Goal: Transaction & Acquisition: Book appointment/travel/reservation

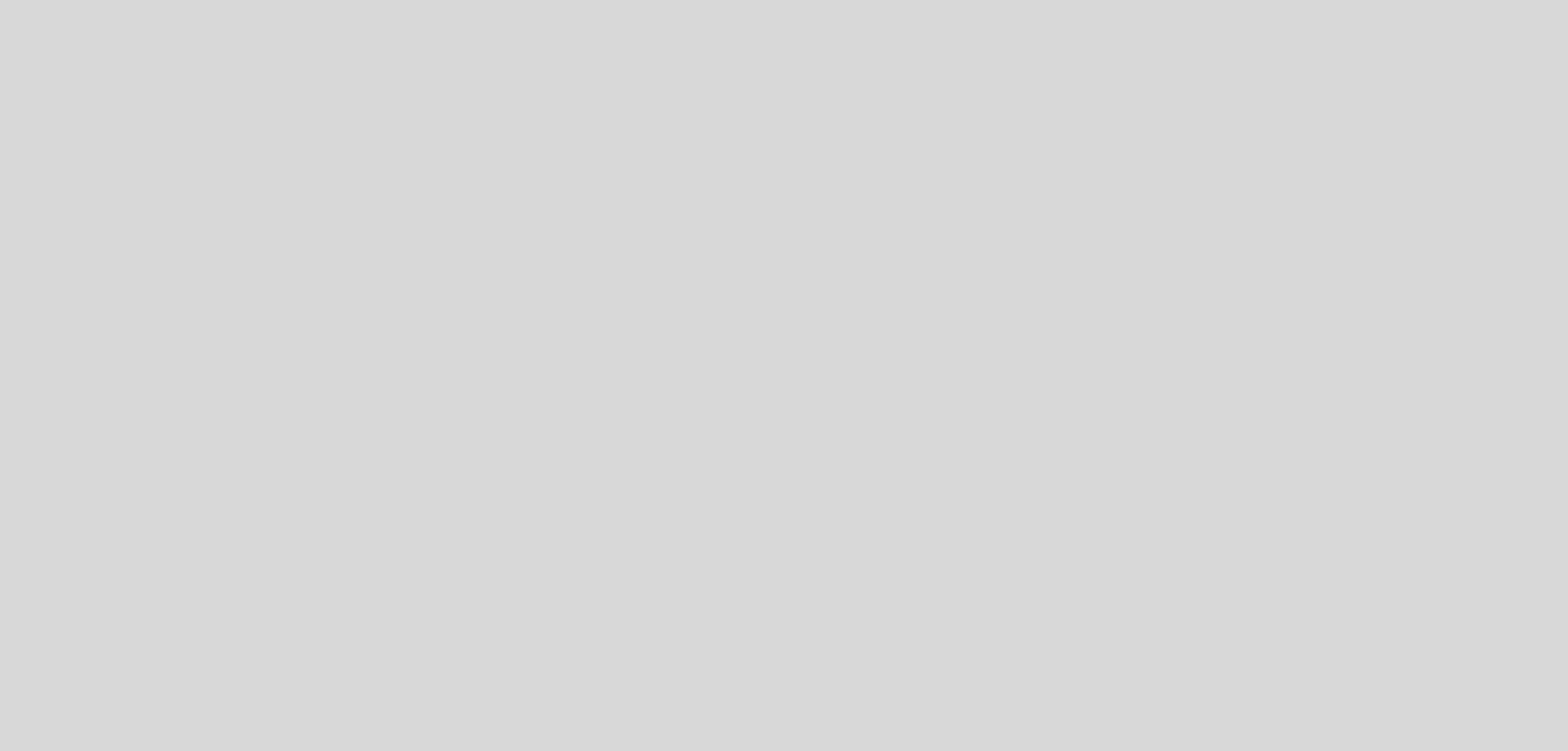
select select "es"
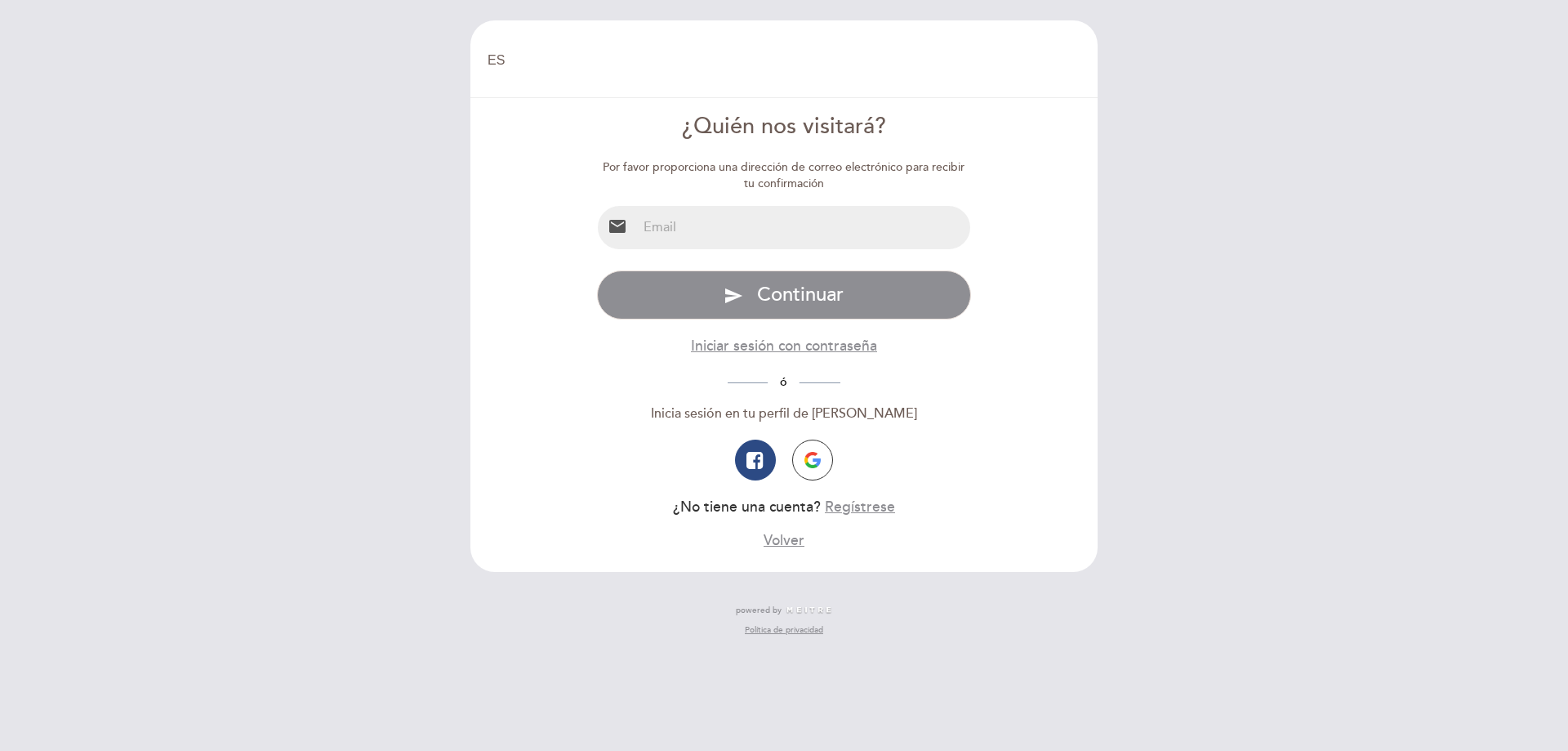
click at [749, 219] on input "email" at bounding box center [805, 227] width 334 height 43
click at [673, 225] on input "email" at bounding box center [805, 227] width 334 height 43
type input "[EMAIL_ADDRESS][DOMAIN_NAME]"
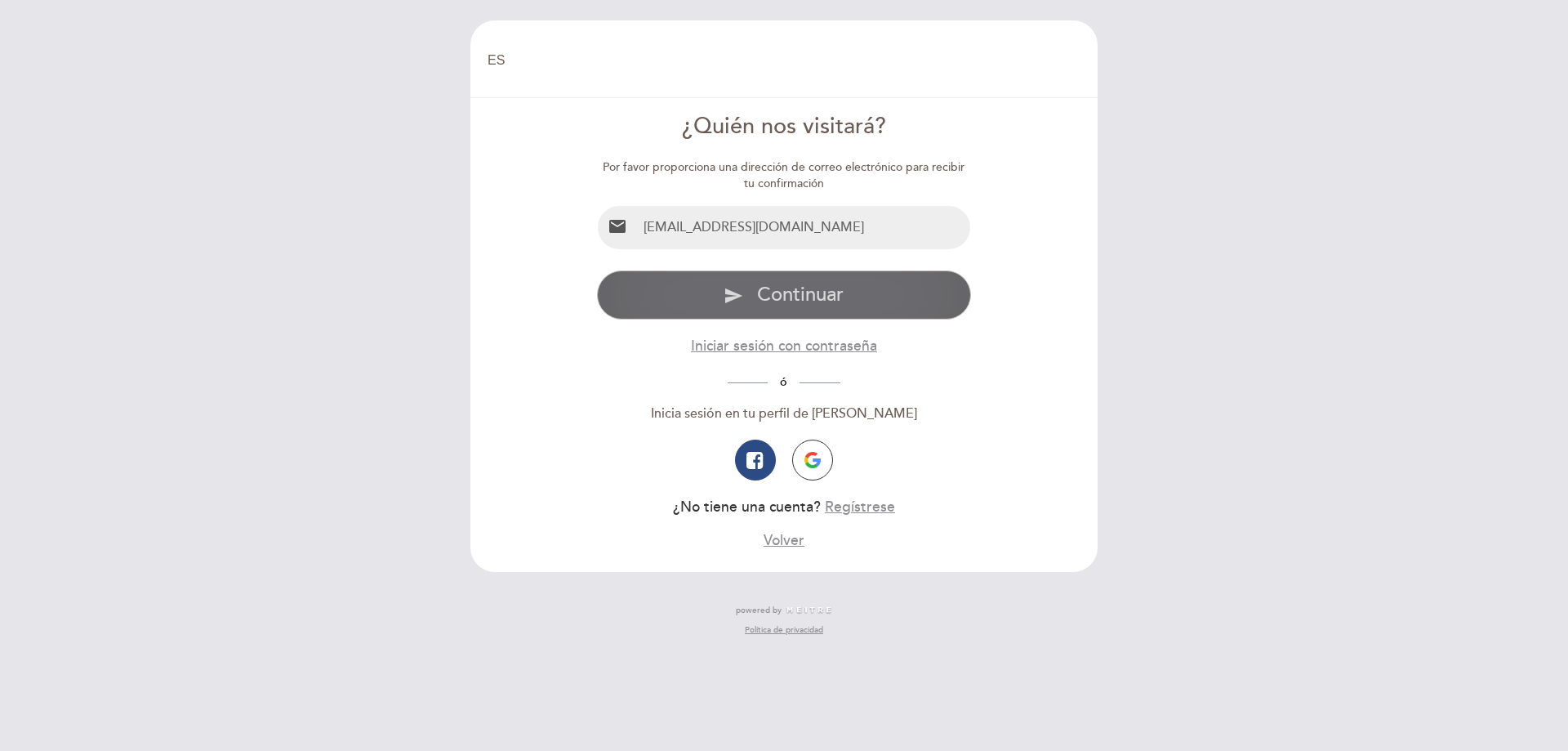
click at [810, 283] on span "Continuar" at bounding box center [801, 295] width 87 height 24
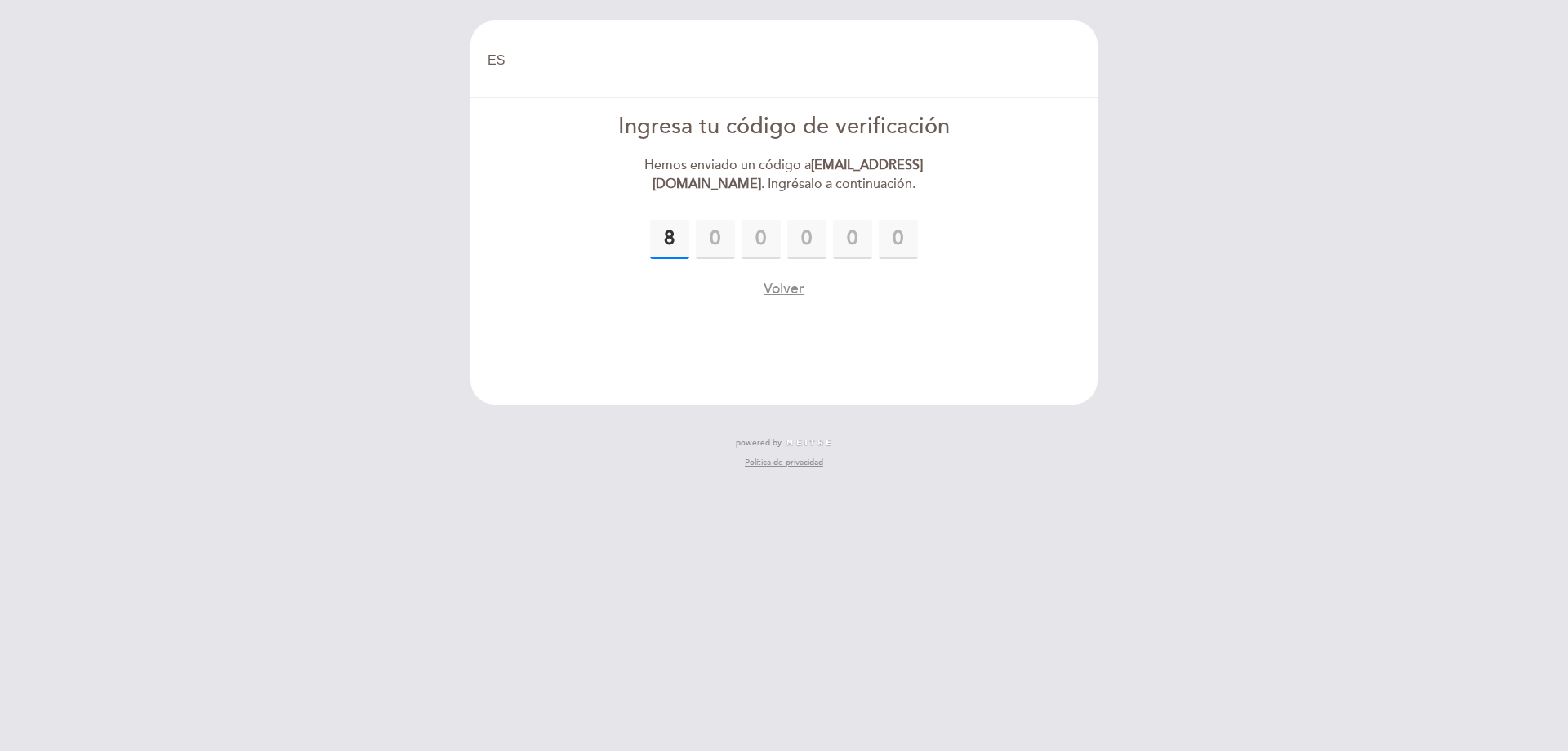
type input "8"
type input "9"
type input "3"
type input "4"
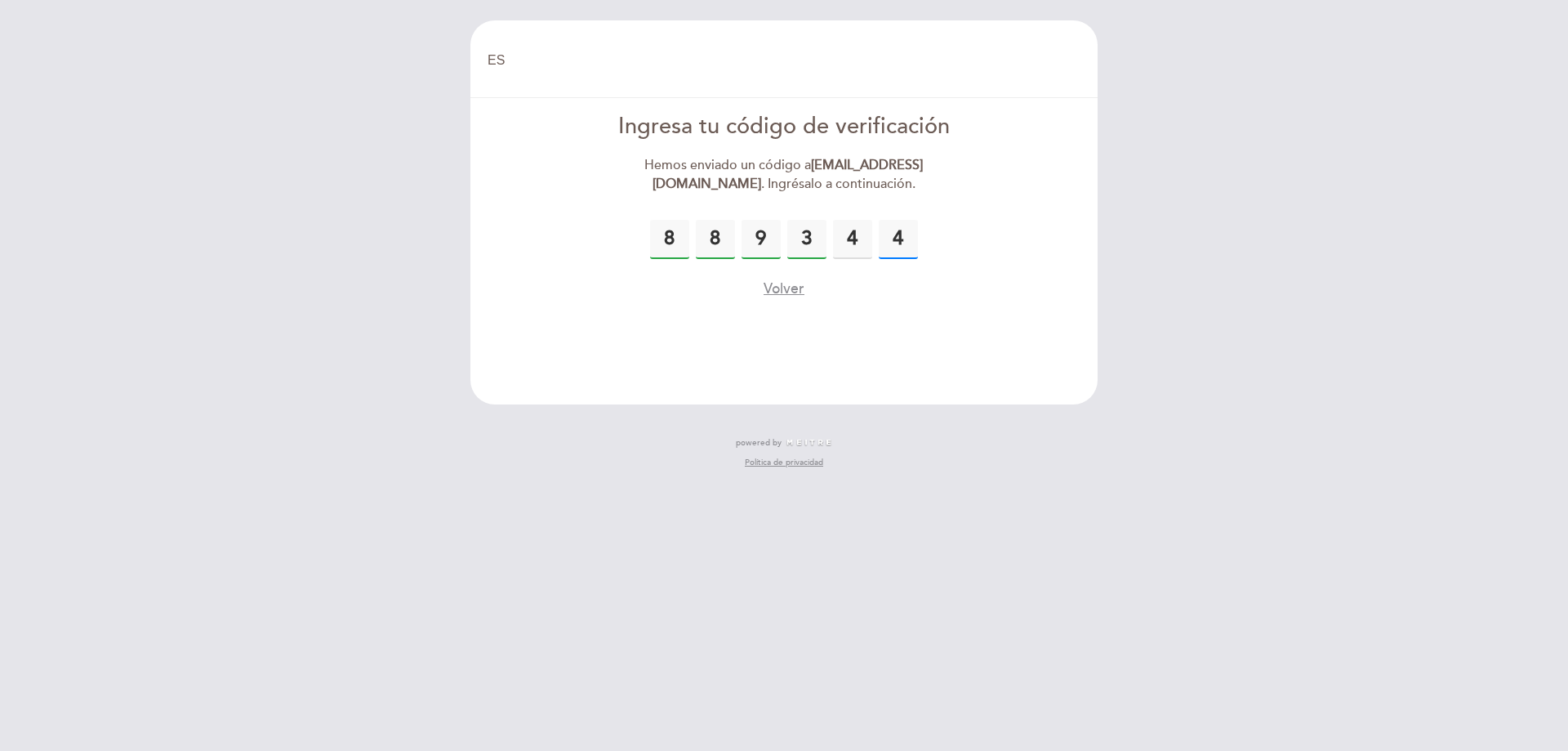
type input "4"
